Goal: Information Seeking & Learning: Check status

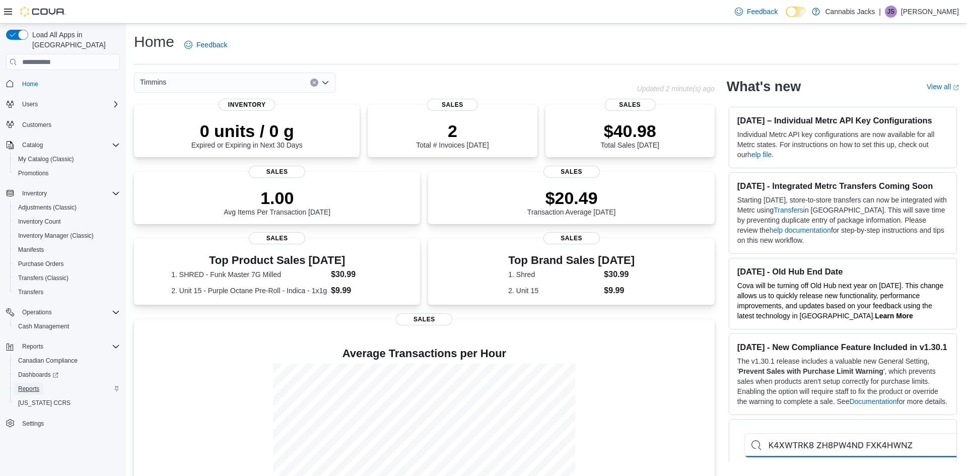
click at [24, 385] on span "Reports" at bounding box center [28, 389] width 21 height 8
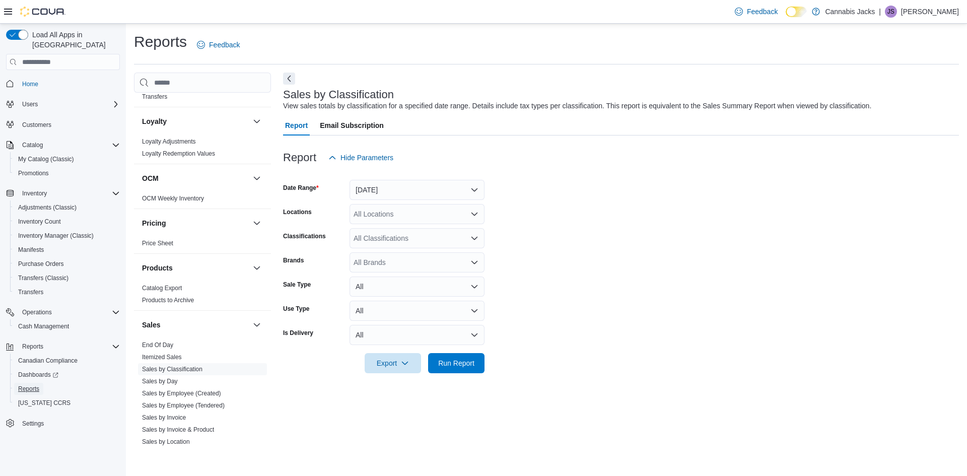
scroll to position [336, 0]
click at [174, 382] on link "Sales by Day" at bounding box center [160, 380] width 36 height 7
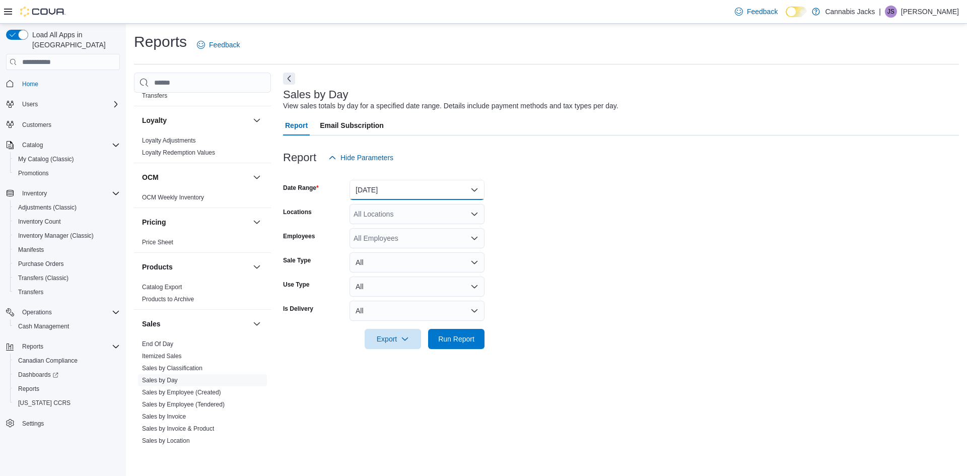
click at [397, 190] on button "[DATE]" at bounding box center [417, 190] width 135 height 20
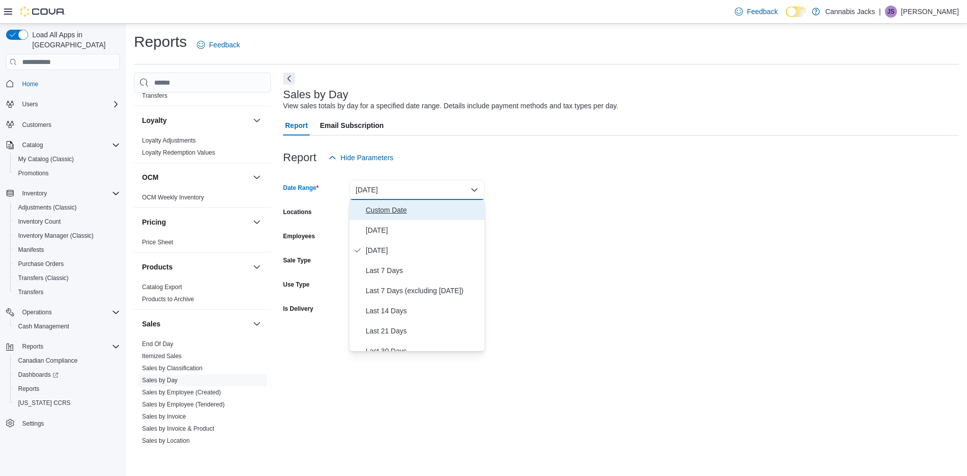
click at [394, 214] on span "Custom Date" at bounding box center [423, 210] width 115 height 12
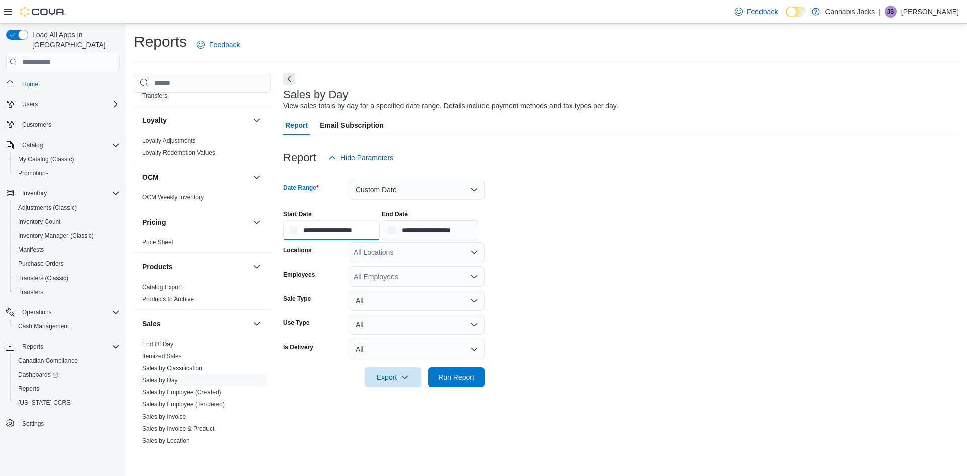
click at [380, 224] on input "**********" at bounding box center [331, 230] width 97 height 20
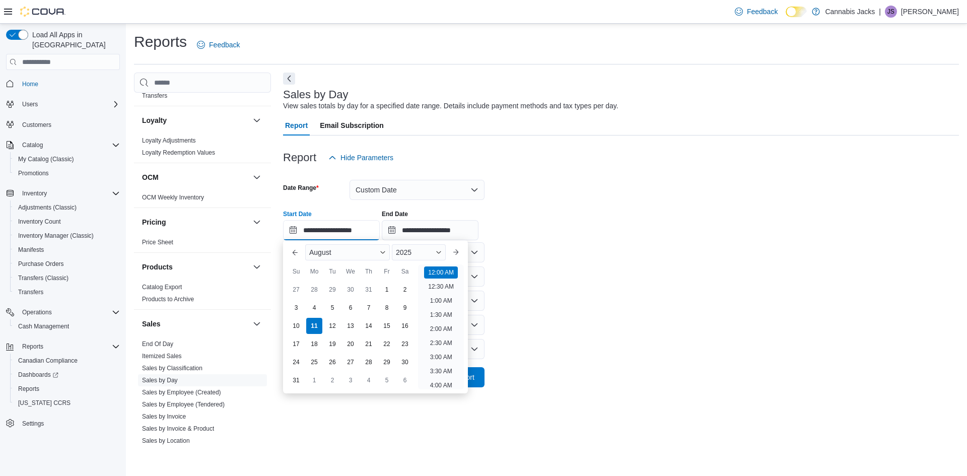
scroll to position [31, 0]
click at [317, 305] on div "4" at bounding box center [314, 308] width 18 height 18
type input "**********"
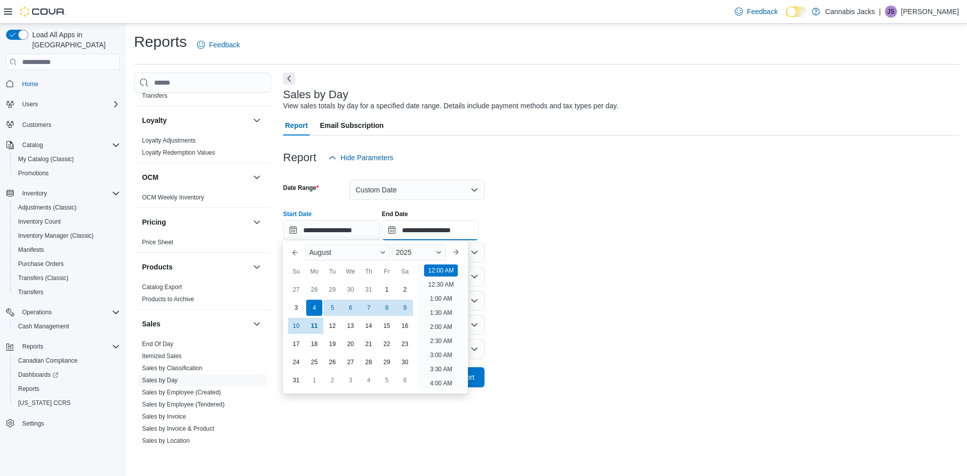
click at [479, 223] on input "**********" at bounding box center [430, 230] width 97 height 20
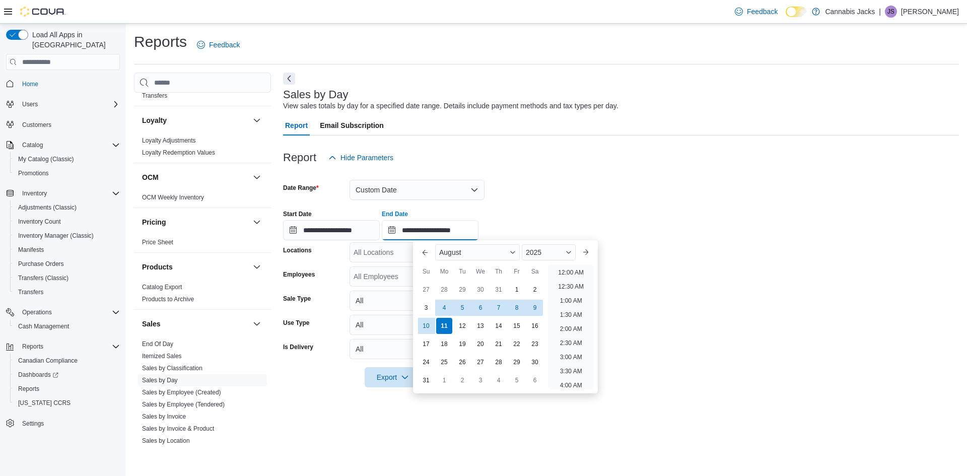
scroll to position [554, 0]
click at [431, 325] on div "10" at bounding box center [426, 326] width 18 height 18
type input "**********"
click at [671, 288] on form "**********" at bounding box center [621, 278] width 676 height 220
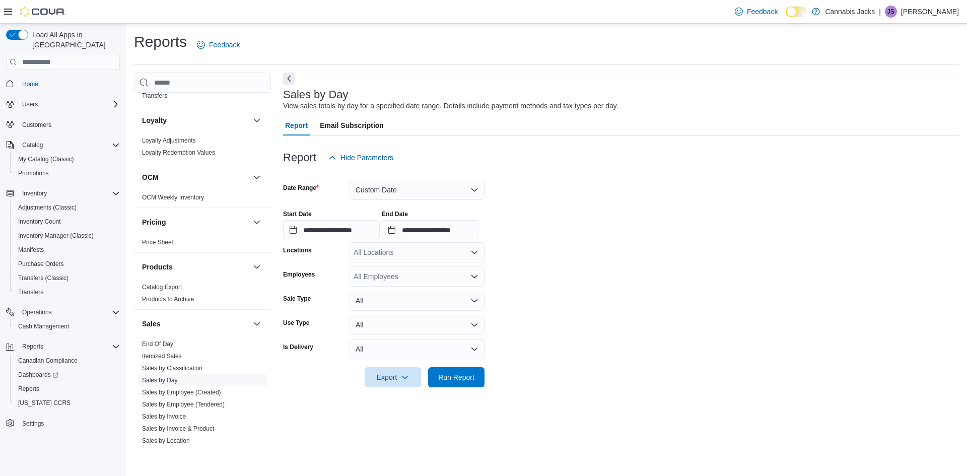
click at [444, 256] on div "All Locations" at bounding box center [417, 252] width 135 height 20
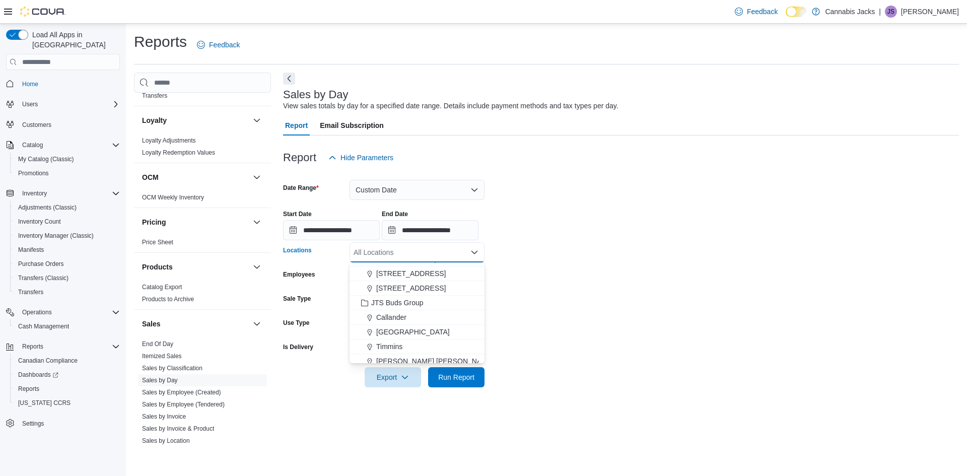
scroll to position [45, 0]
click at [412, 337] on div "Timmins" at bounding box center [417, 341] width 123 height 10
click at [579, 269] on form "**********" at bounding box center [621, 278] width 676 height 220
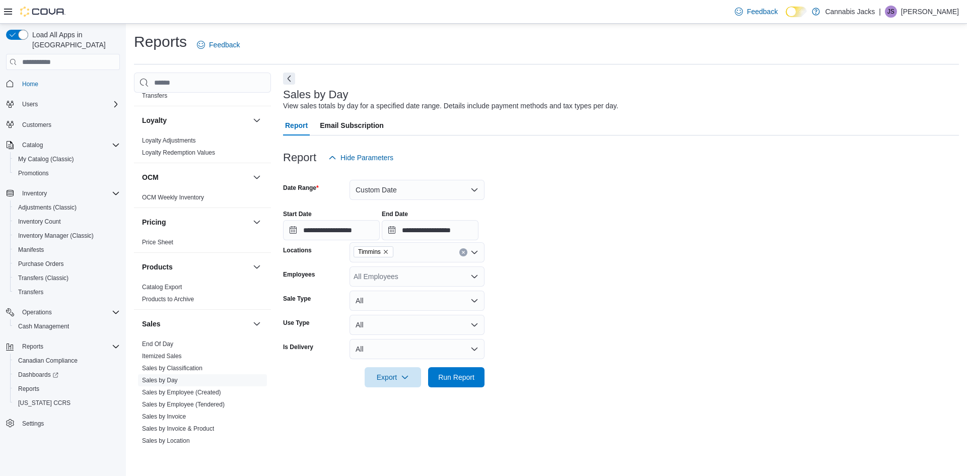
click at [458, 272] on div "All Employees" at bounding box center [417, 277] width 135 height 20
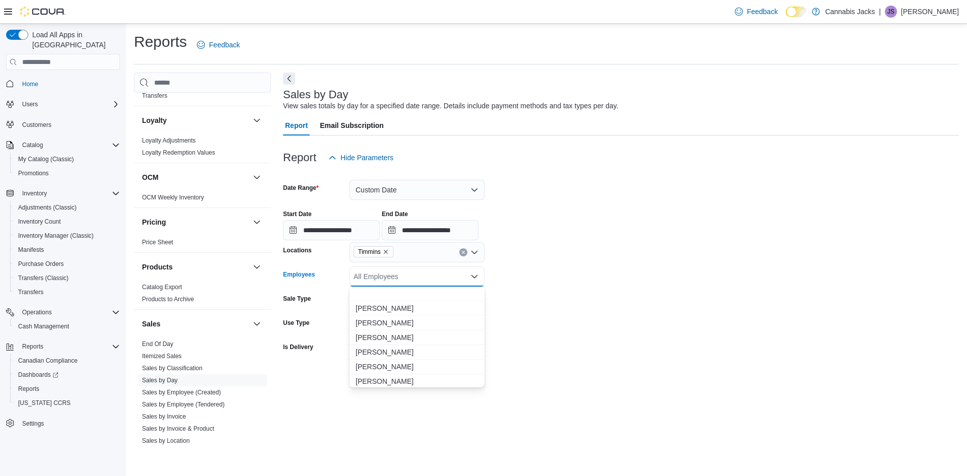
click at [632, 296] on form "**********" at bounding box center [621, 278] width 676 height 220
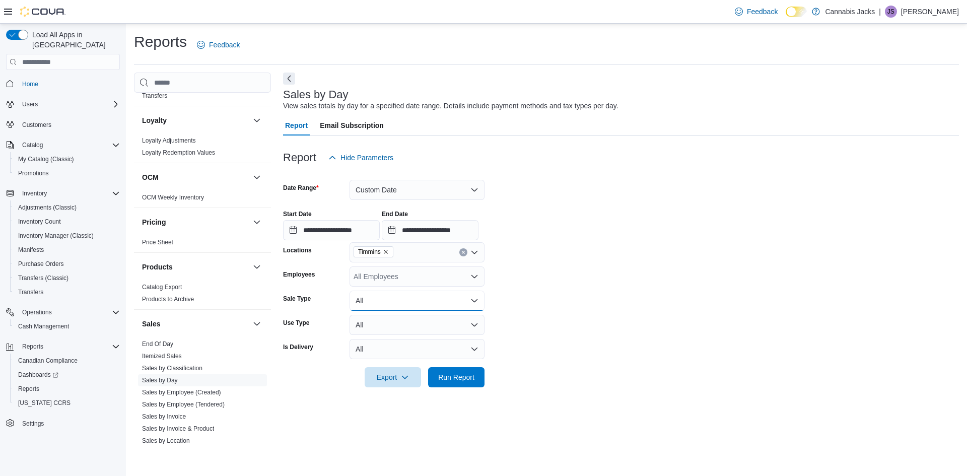
click at [389, 293] on button "All" at bounding box center [417, 301] width 135 height 20
click at [546, 349] on form "**********" at bounding box center [621, 278] width 676 height 220
click at [478, 376] on span "Run Report" at bounding box center [456, 377] width 44 height 20
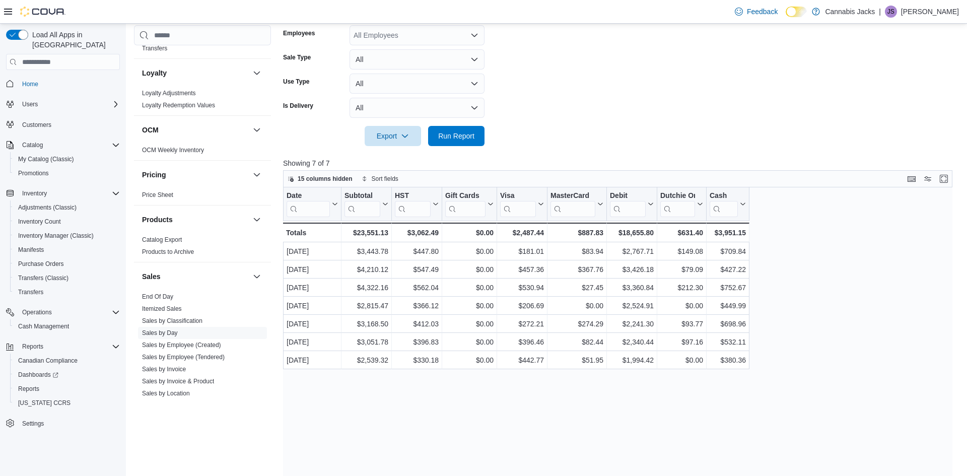
scroll to position [280, 0]
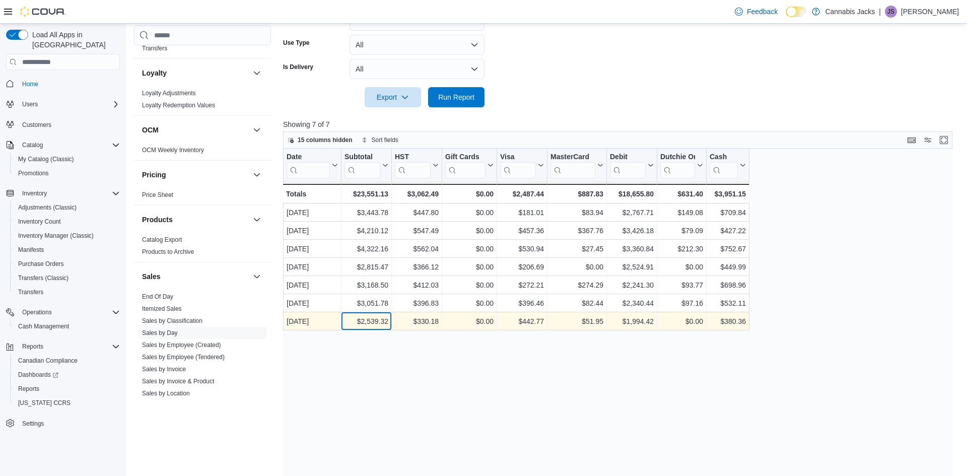
click at [373, 319] on div "$2,539.32" at bounding box center [367, 321] width 44 height 12
copy div "2,539.32"
click at [431, 322] on div "$330.18" at bounding box center [417, 321] width 44 height 12
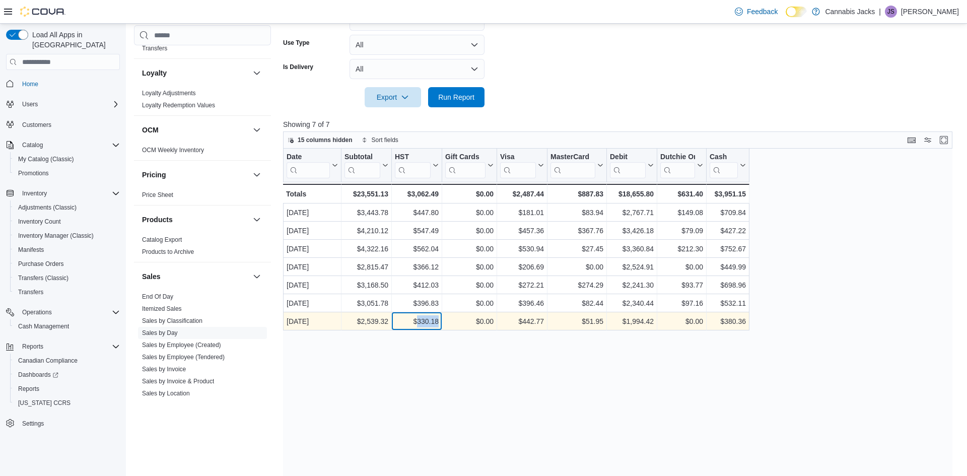
copy div "330.18"
click at [536, 317] on div "$442.77" at bounding box center [522, 321] width 44 height 12
copy div "442.77"
click at [431, 317] on div "$330.18" at bounding box center [417, 321] width 44 height 12
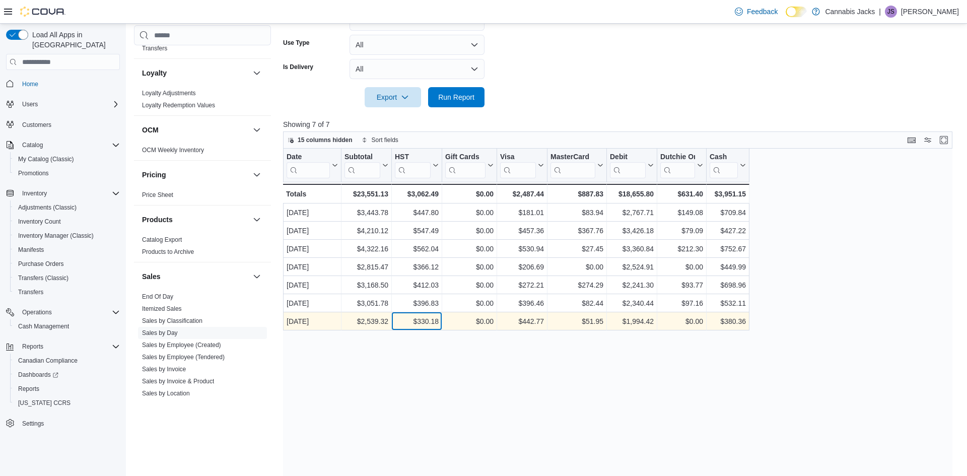
click at [431, 317] on div "$330.18" at bounding box center [417, 321] width 44 height 12
copy div "330.18"
click at [533, 320] on div "$442.77" at bounding box center [522, 321] width 44 height 12
copy div "442.77"
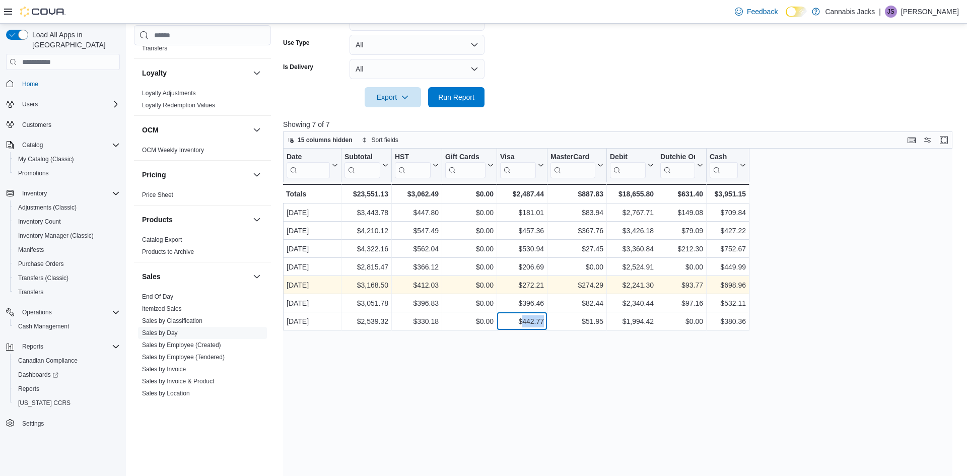
copy div "442.77"
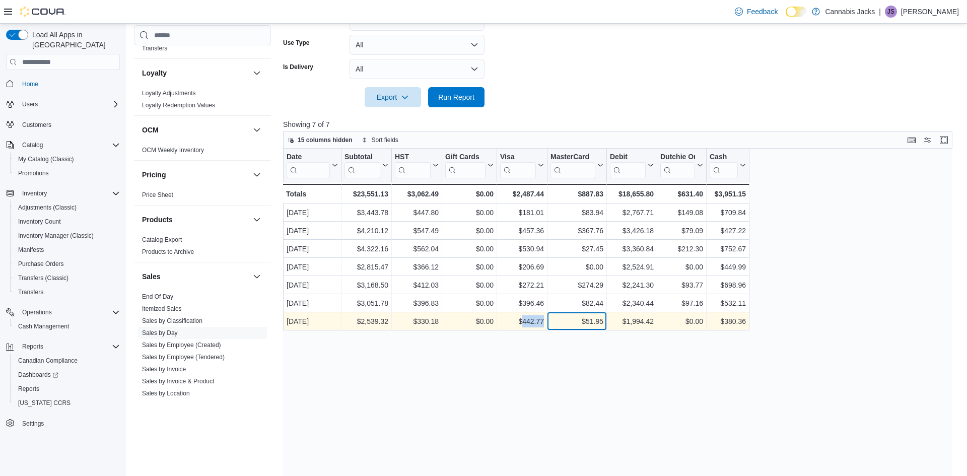
click at [596, 324] on div "$51.95" at bounding box center [577, 321] width 53 height 12
copy div "51.95"
click at [640, 320] on div "$1,994.42" at bounding box center [632, 321] width 44 height 12
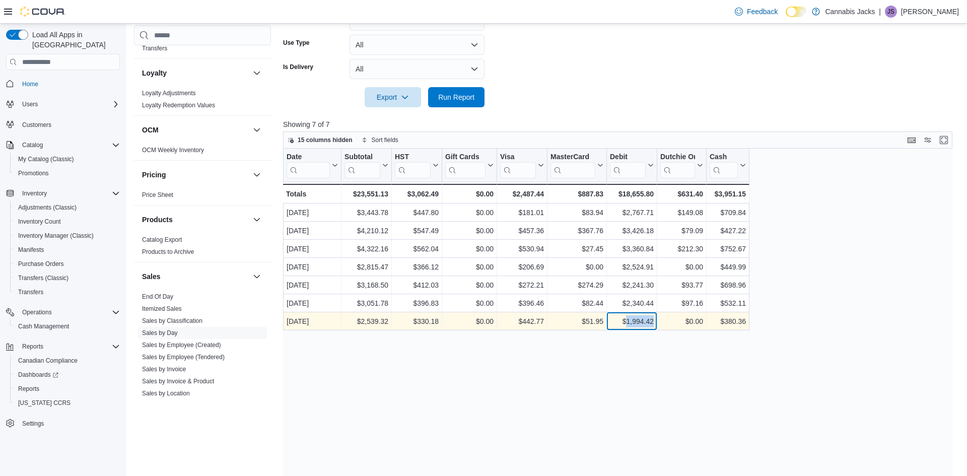
copy div "1,994.42"
click at [742, 318] on div "$380.36" at bounding box center [728, 321] width 36 height 12
copy div "380.36"
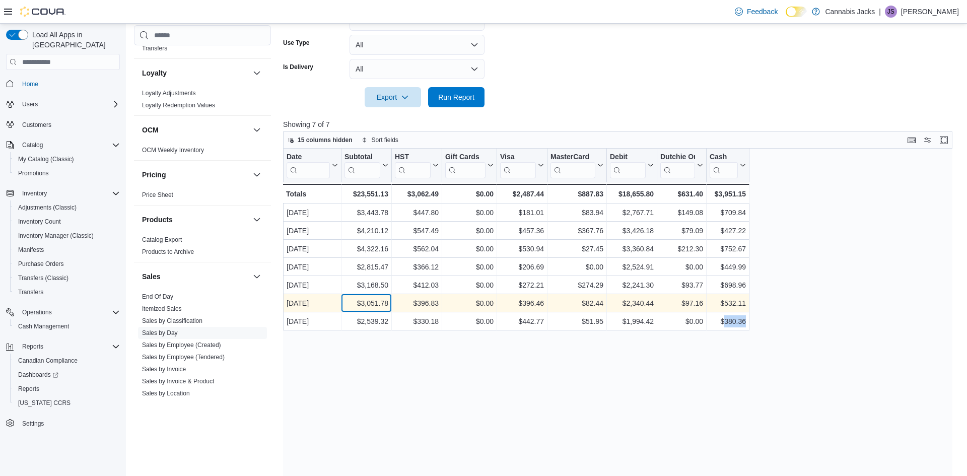
click at [370, 299] on div "$3,051.78" at bounding box center [367, 303] width 44 height 12
copy div "3,051.78"
click at [433, 303] on div "$396.83" at bounding box center [417, 303] width 44 height 12
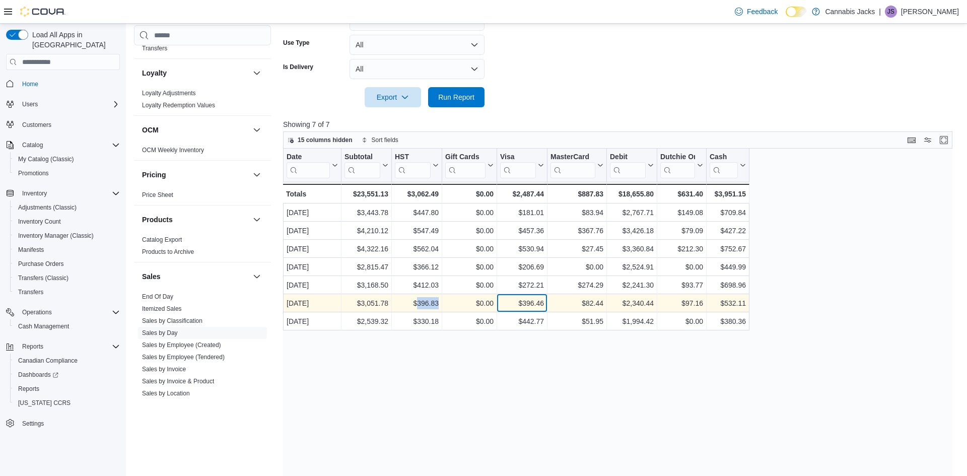
click at [530, 303] on div "$396.46" at bounding box center [522, 303] width 44 height 12
click at [600, 299] on div "$82.44" at bounding box center [577, 303] width 53 height 12
click at [651, 300] on div "$2,340.44" at bounding box center [632, 303] width 44 height 12
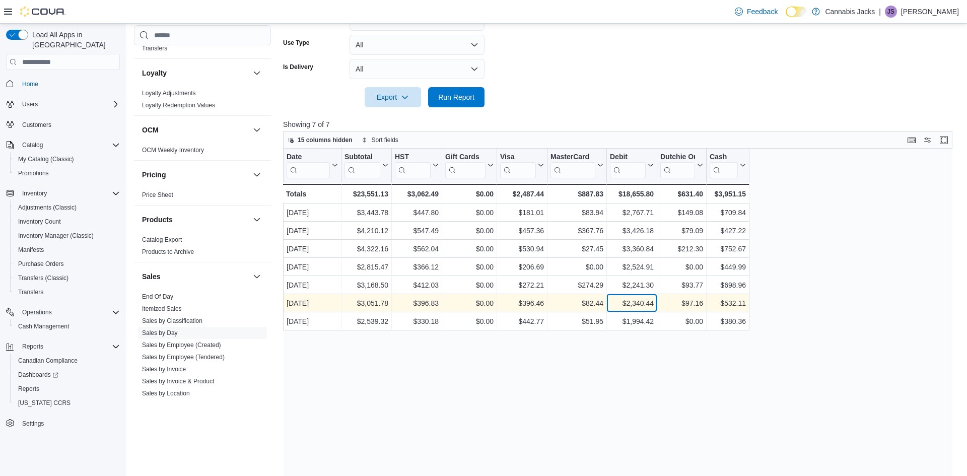
click at [651, 300] on div "$2,340.44" at bounding box center [632, 303] width 44 height 12
click at [698, 301] on div "$97.16" at bounding box center [682, 303] width 43 height 12
click at [737, 305] on div "$532.11" at bounding box center [728, 303] width 36 height 12
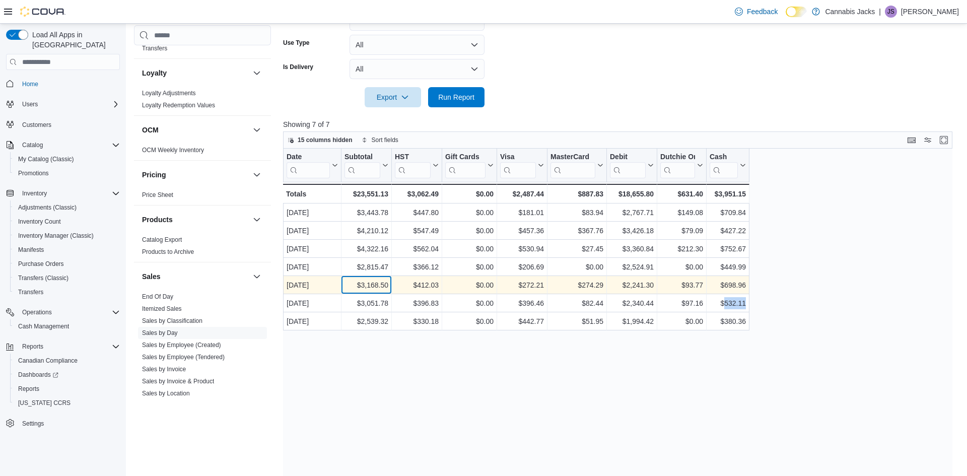
click at [382, 284] on div "$3,168.50" at bounding box center [367, 285] width 44 height 12
click at [428, 284] on div "$412.03" at bounding box center [417, 285] width 44 height 12
click at [539, 285] on div "$272.21" at bounding box center [522, 285] width 44 height 12
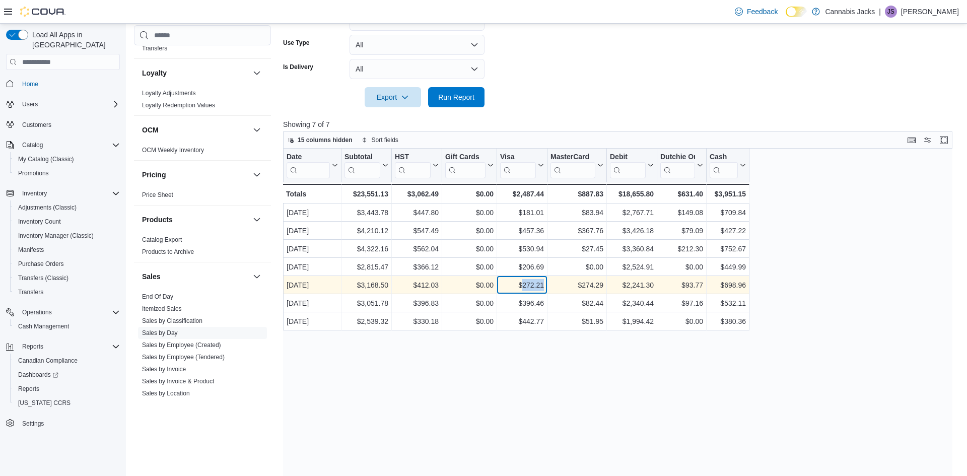
click at [539, 285] on div "$272.21" at bounding box center [522, 285] width 44 height 12
click at [599, 286] on div "$274.29" at bounding box center [577, 285] width 53 height 12
click at [653, 291] on div "$2,241.30" at bounding box center [632, 285] width 44 height 12
click at [649, 286] on div "$2,241.30" at bounding box center [632, 285] width 44 height 12
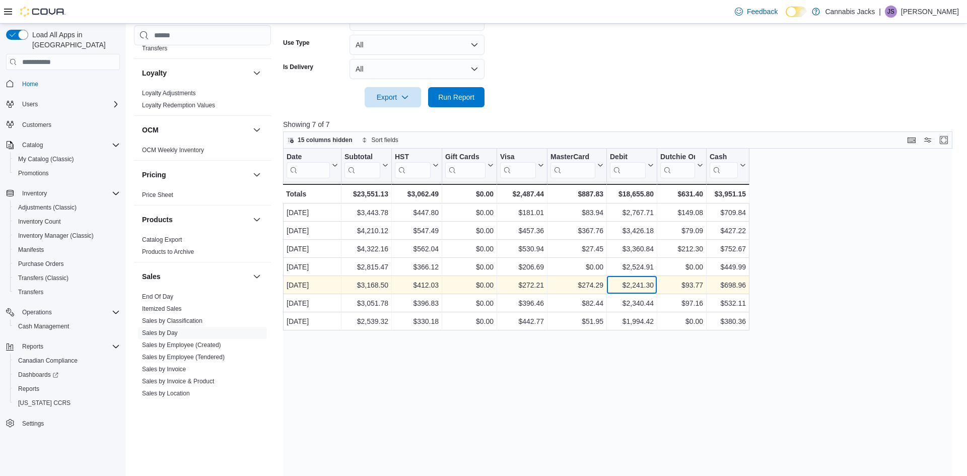
click at [649, 286] on div "$2,241.30" at bounding box center [632, 285] width 44 height 12
click at [698, 286] on div "$93.77" at bounding box center [682, 285] width 43 height 12
click at [735, 285] on div "$698.96" at bounding box center [728, 285] width 36 height 12
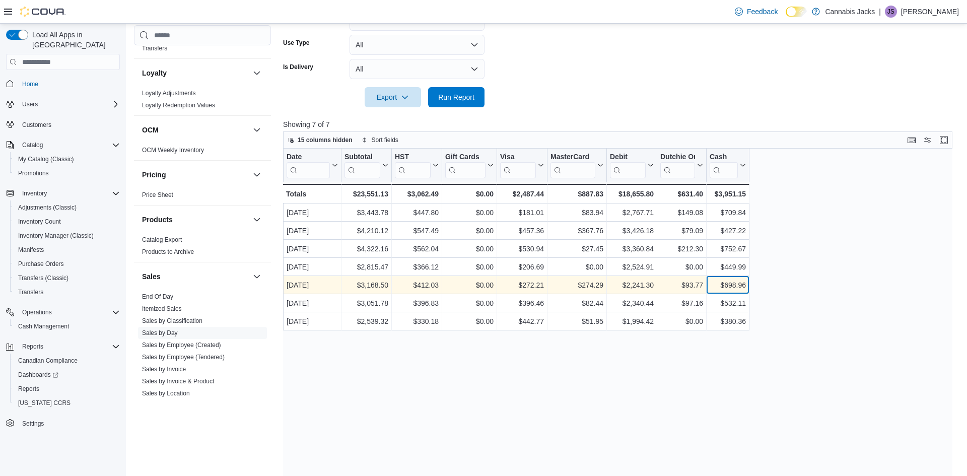
click at [735, 285] on div "$698.96" at bounding box center [728, 285] width 36 height 12
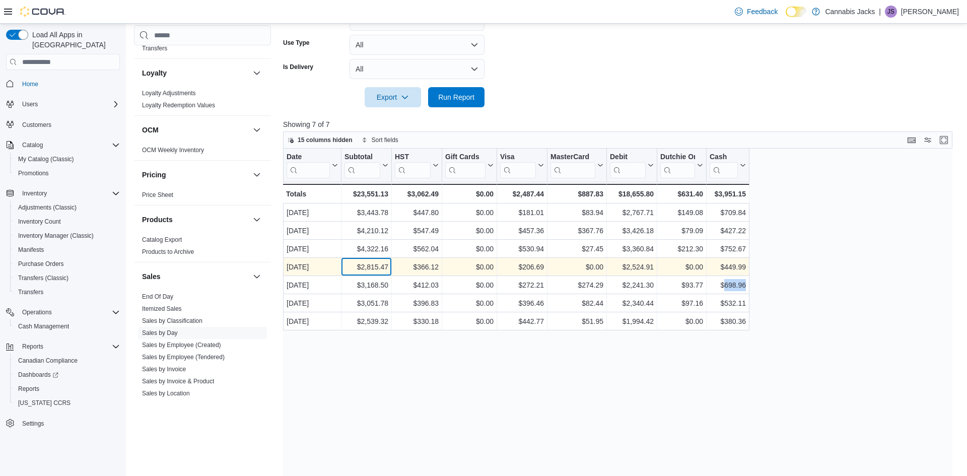
click at [373, 266] on div "$2,815.47" at bounding box center [367, 267] width 44 height 12
click at [432, 267] on div "$366.12" at bounding box center [417, 267] width 44 height 12
click at [539, 265] on div "$206.69" at bounding box center [522, 267] width 44 height 12
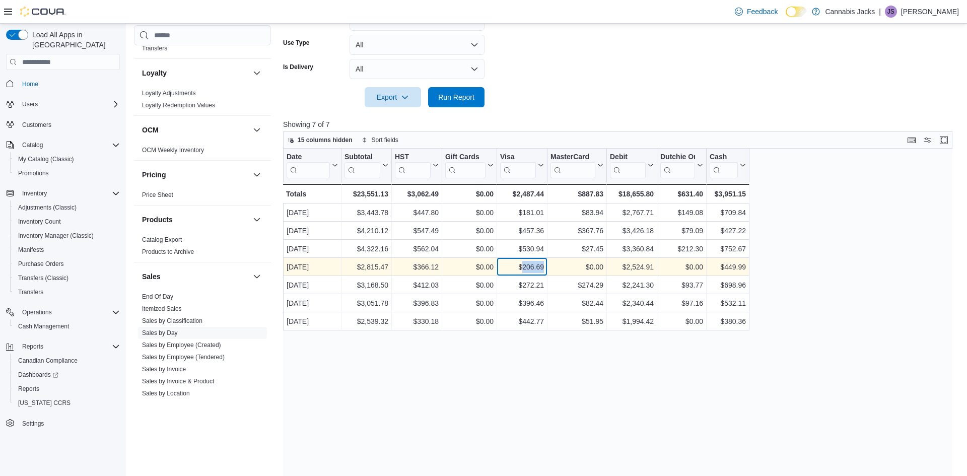
click at [539, 265] on div "$206.69" at bounding box center [522, 267] width 44 height 12
click at [641, 262] on div "$2,524.91" at bounding box center [632, 267] width 44 height 12
click at [538, 265] on div "$206.69" at bounding box center [522, 267] width 44 height 12
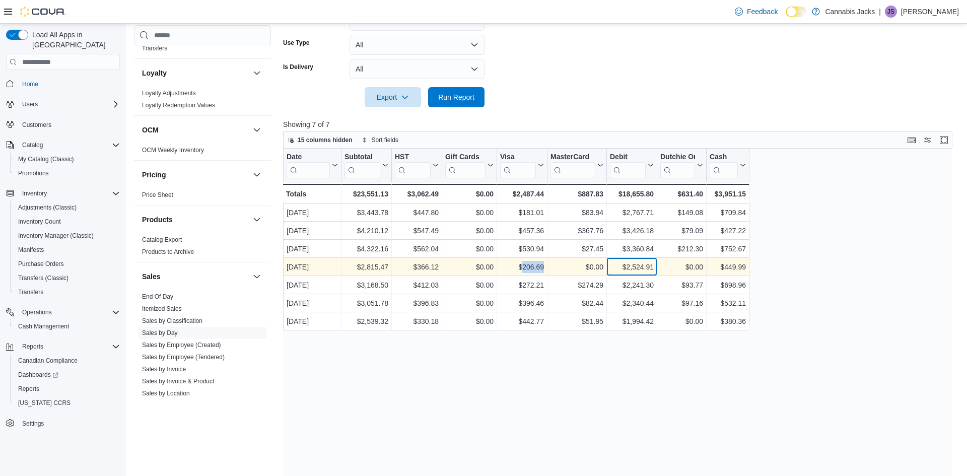
click at [640, 270] on div "$2,524.91" at bounding box center [632, 267] width 44 height 12
click at [741, 265] on div "$449.99" at bounding box center [728, 267] width 36 height 12
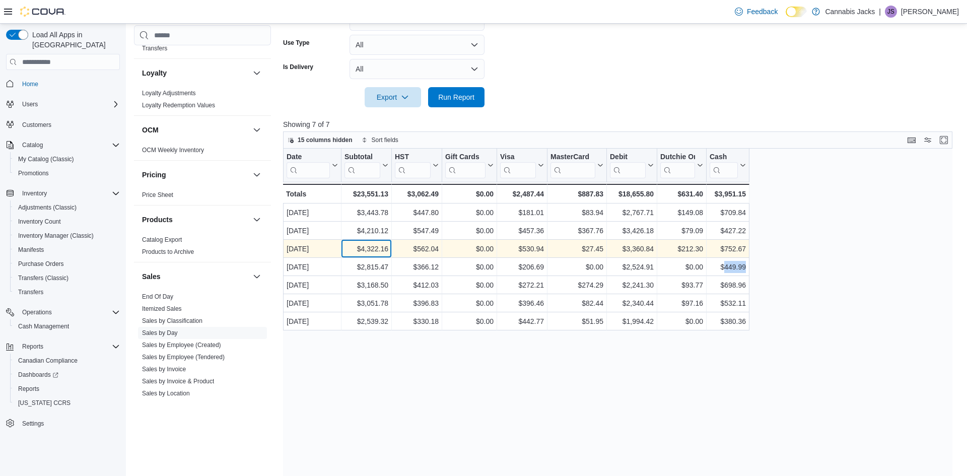
click at [382, 246] on div "$4,322.16" at bounding box center [367, 249] width 44 height 12
click at [435, 245] on div "$562.04" at bounding box center [417, 249] width 44 height 12
click at [542, 247] on div "$530.94" at bounding box center [522, 249] width 44 height 12
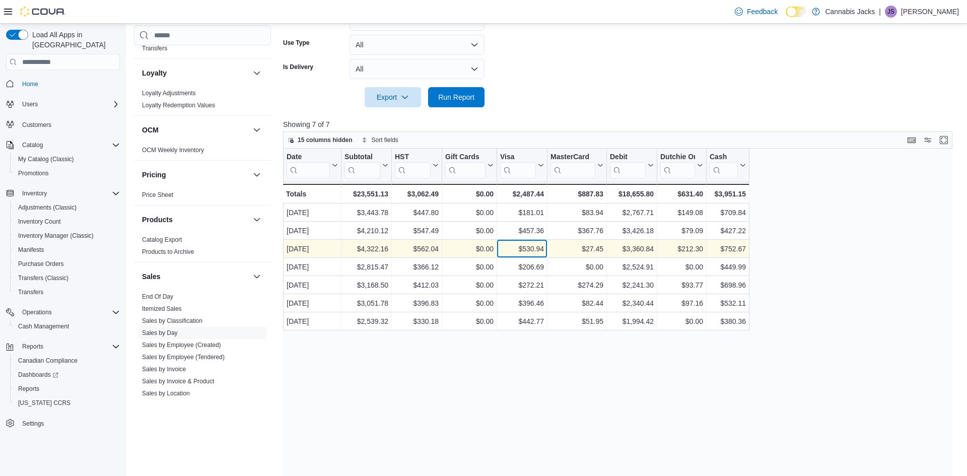
click at [542, 247] on div "$530.94" at bounding box center [522, 249] width 44 height 12
click at [596, 248] on div "$27.45" at bounding box center [577, 249] width 53 height 12
click at [629, 248] on div "$3,360.84" at bounding box center [632, 249] width 44 height 12
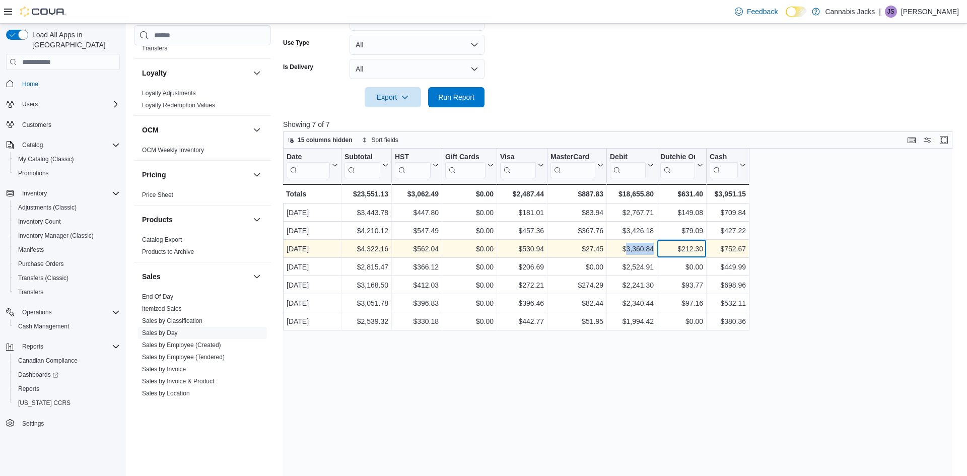
click at [690, 255] on div "$212.30 - Dutchie Online Payment, column 8, row 3" at bounding box center [682, 249] width 49 height 18
click at [739, 250] on div "$752.67" at bounding box center [728, 249] width 36 height 12
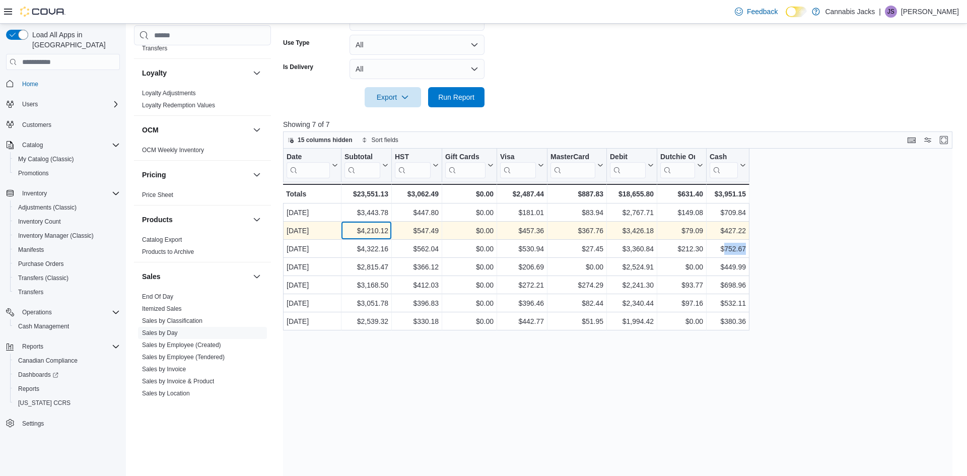
click at [375, 227] on div "$4,210.12" at bounding box center [367, 231] width 44 height 12
click at [431, 232] on div "$547.49" at bounding box center [417, 231] width 44 height 12
click at [536, 231] on div "$457.36" at bounding box center [522, 231] width 44 height 12
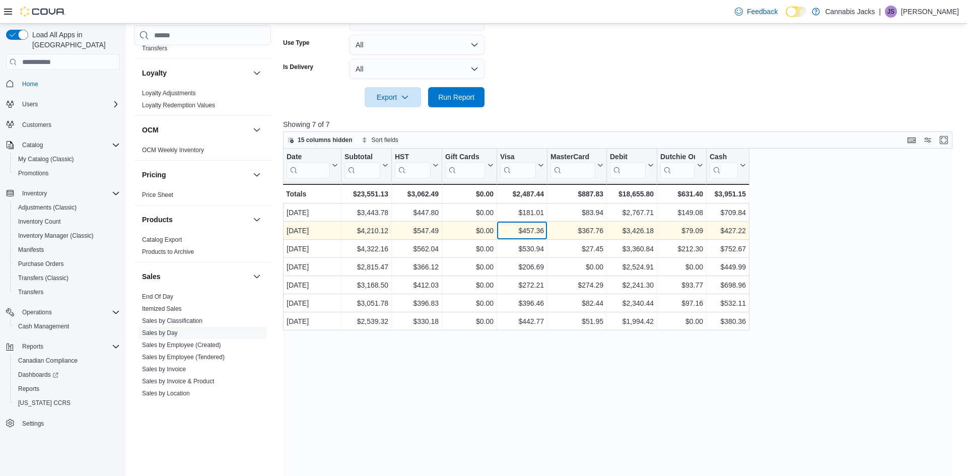
click at [536, 231] on div "$457.36" at bounding box center [522, 231] width 44 height 12
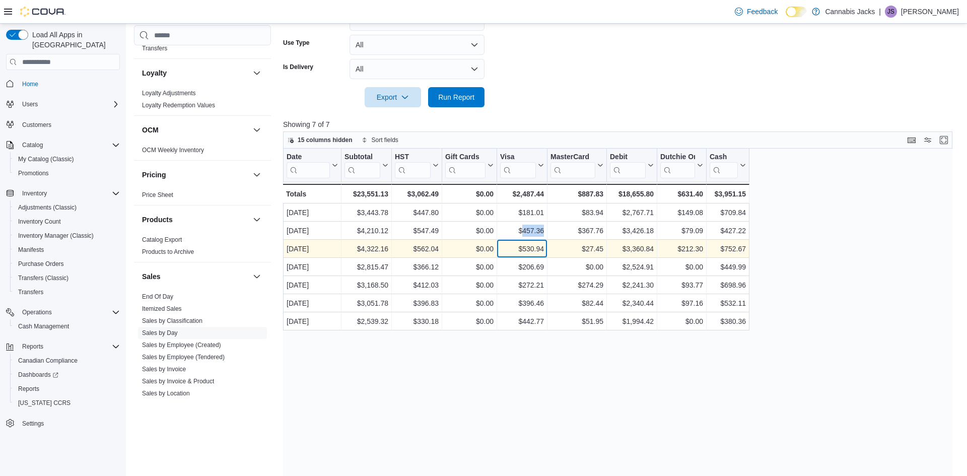
click at [531, 246] on div "$530.94" at bounding box center [522, 249] width 44 height 12
click at [592, 246] on div "$27.45" at bounding box center [577, 249] width 53 height 12
click at [536, 248] on div "$530.94" at bounding box center [522, 249] width 44 height 12
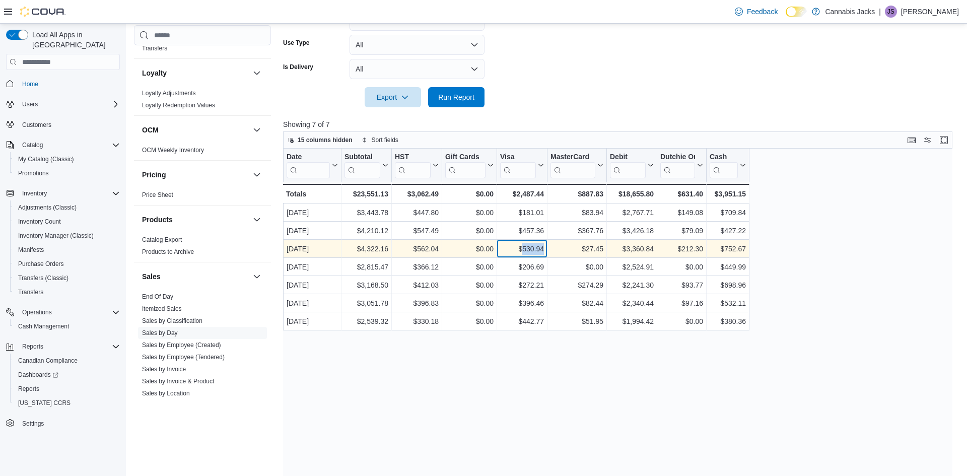
click at [536, 248] on div "$530.94" at bounding box center [522, 249] width 44 height 12
click at [635, 250] on div "$3,360.84" at bounding box center [632, 249] width 44 height 12
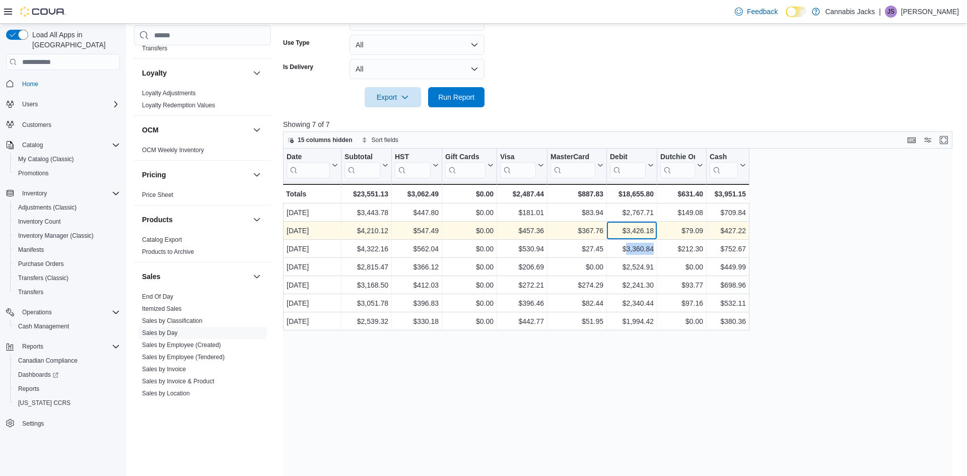
click at [643, 230] on div "$3,426.18" at bounding box center [632, 231] width 44 height 12
click at [597, 232] on div "$367.76" at bounding box center [577, 231] width 53 height 12
click at [634, 230] on div "$3,426.18" at bounding box center [632, 231] width 44 height 12
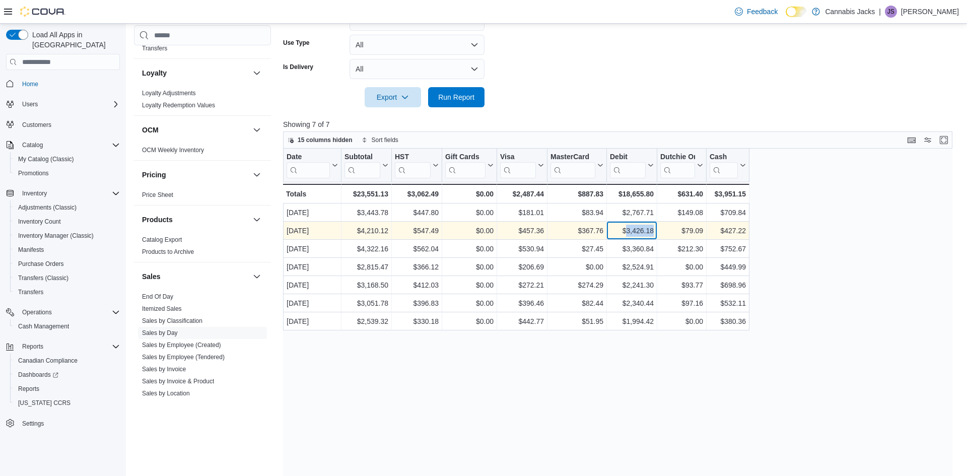
click at [634, 230] on div "$3,426.18" at bounding box center [632, 231] width 44 height 12
click at [701, 232] on div "$79.09" at bounding box center [682, 231] width 43 height 12
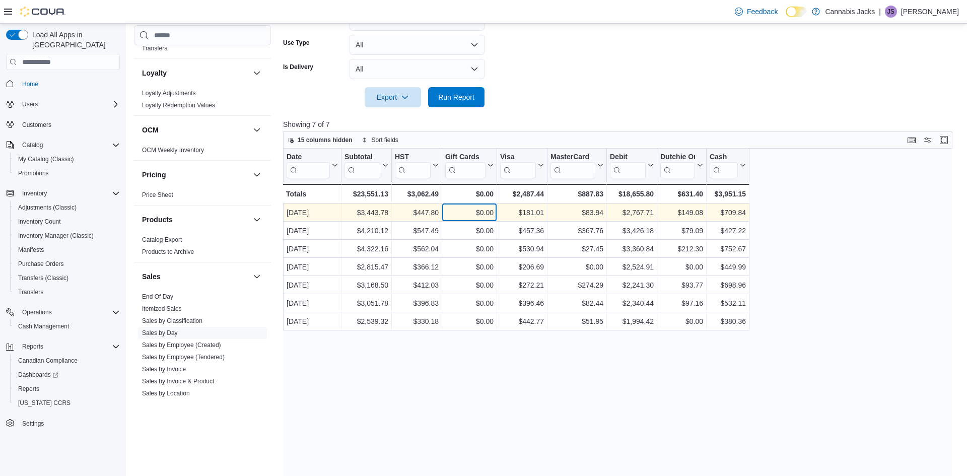
click at [490, 207] on div "$0.00" at bounding box center [469, 213] width 48 height 12
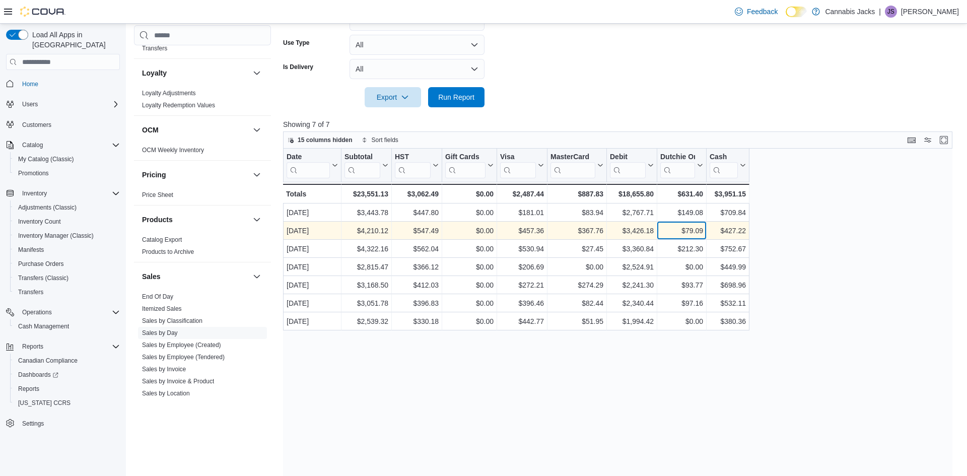
click at [689, 233] on div "$79.09" at bounding box center [682, 231] width 43 height 12
click at [737, 229] on div "$427.22" at bounding box center [728, 231] width 36 height 12
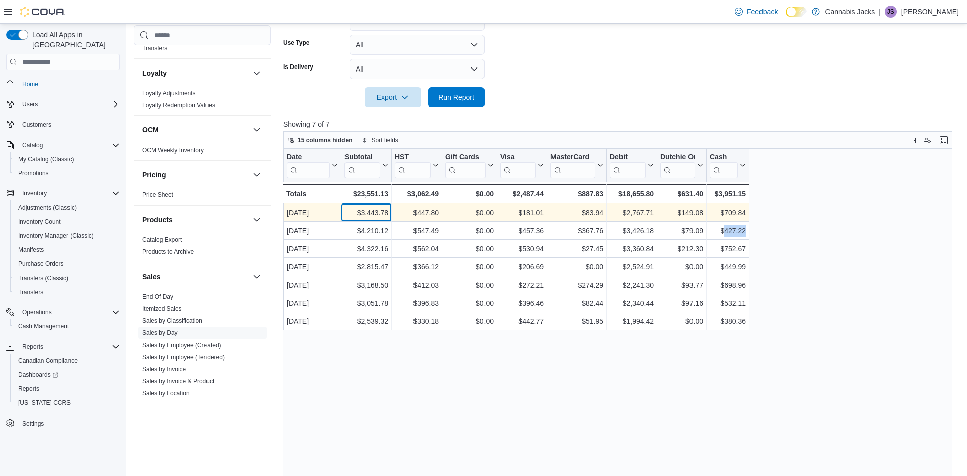
click at [378, 214] on div "$3,443.78" at bounding box center [367, 213] width 44 height 12
click at [426, 212] on div "$447.80" at bounding box center [417, 213] width 44 height 12
click at [537, 212] on div "$181.01" at bounding box center [522, 213] width 44 height 12
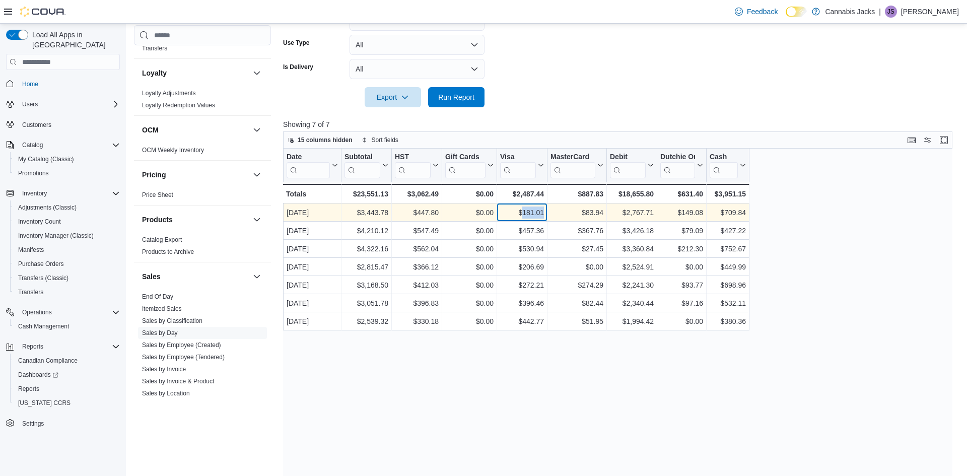
click at [537, 212] on div "$181.01" at bounding box center [522, 213] width 44 height 12
click at [596, 213] on div "$83.94" at bounding box center [577, 213] width 53 height 12
click at [647, 213] on div "$2,767.71" at bounding box center [632, 213] width 44 height 12
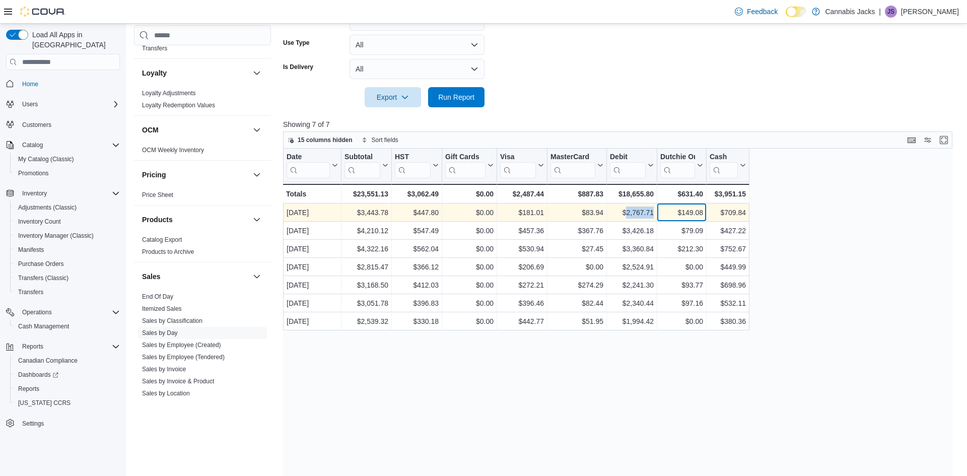
click at [697, 216] on div "$149.08" at bounding box center [682, 213] width 43 height 12
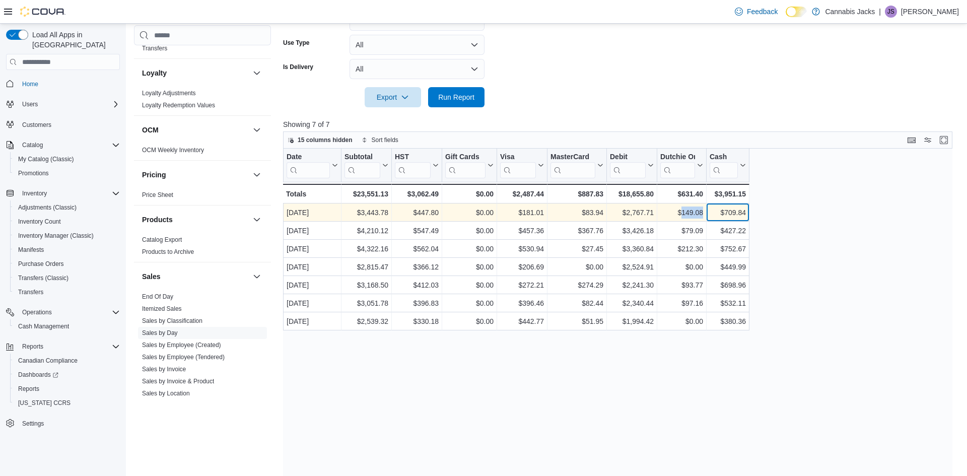
click at [740, 214] on div "$709.84" at bounding box center [728, 213] width 36 height 12
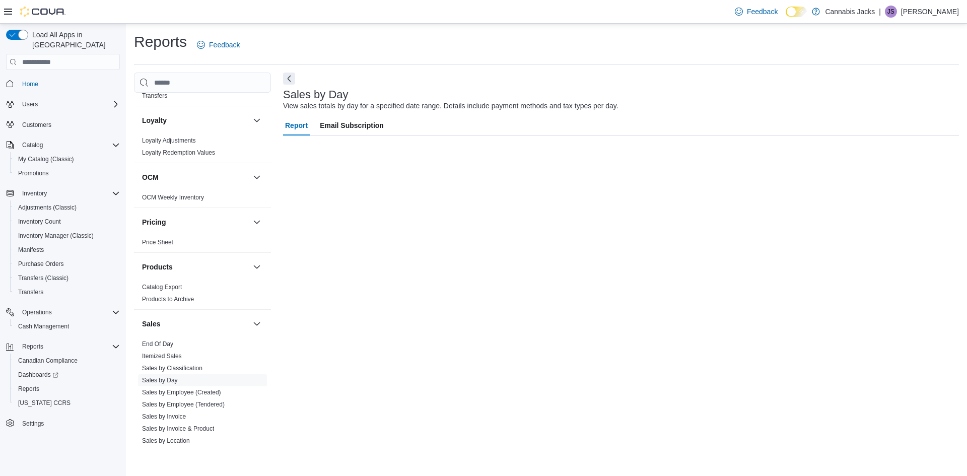
scroll to position [0, 0]
